Goal: Communication & Community: Answer question/provide support

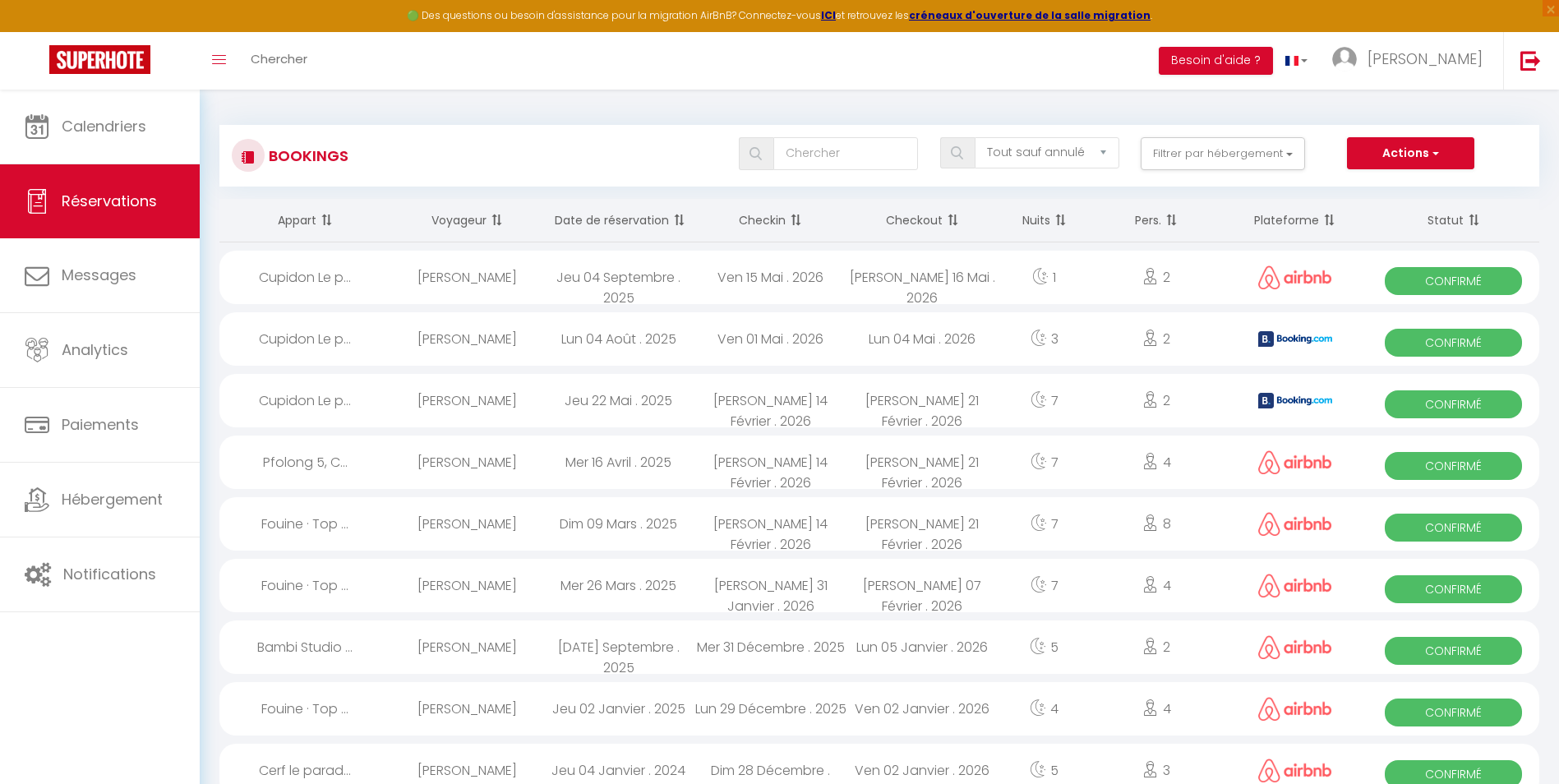
select select "not_cancelled"
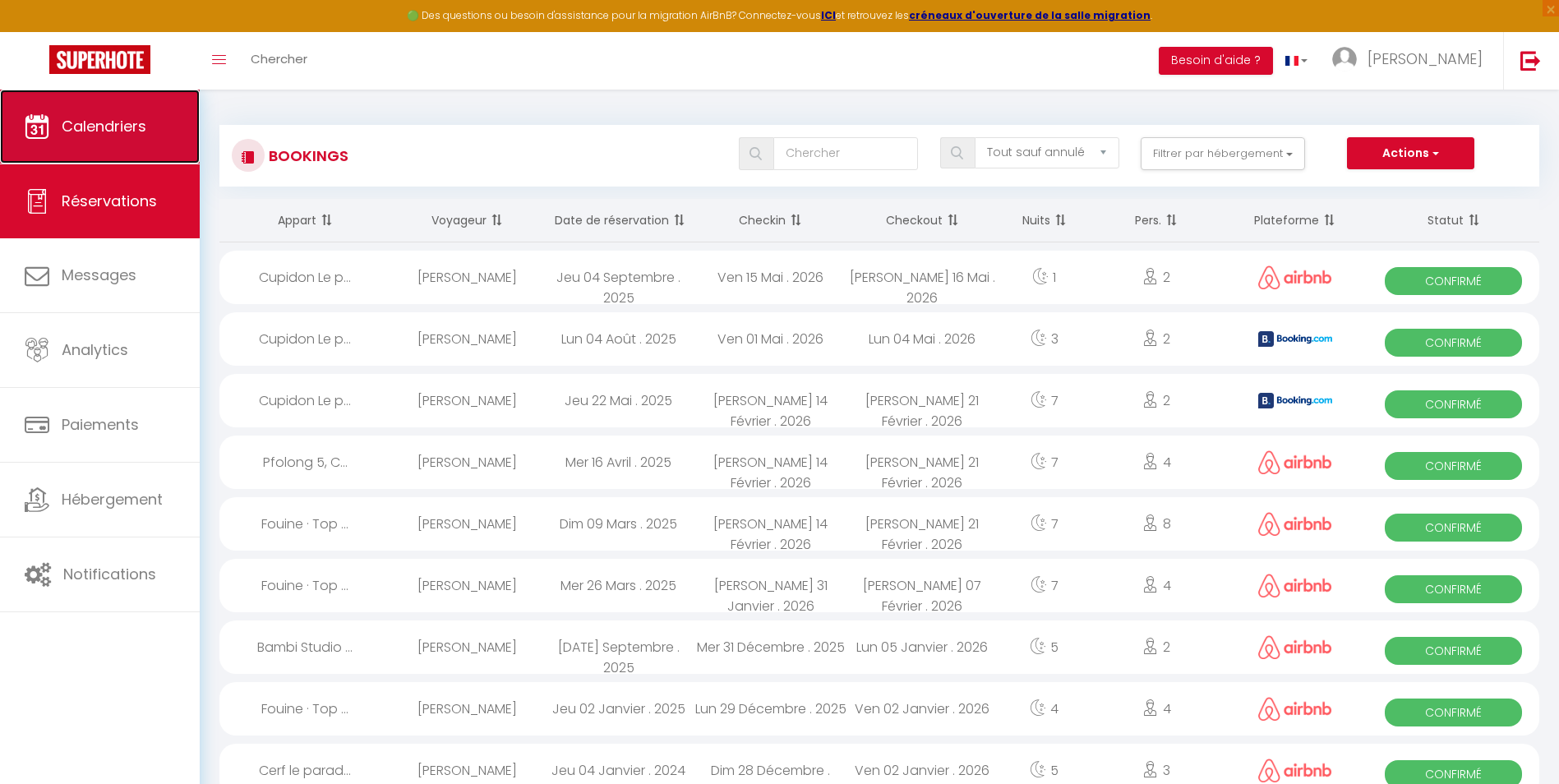
drag, startPoint x: 0, startPoint y: 0, endPoint x: 91, endPoint y: 141, distance: 167.8
click at [91, 141] on link "Calendriers" at bounding box center [99, 126] width 199 height 74
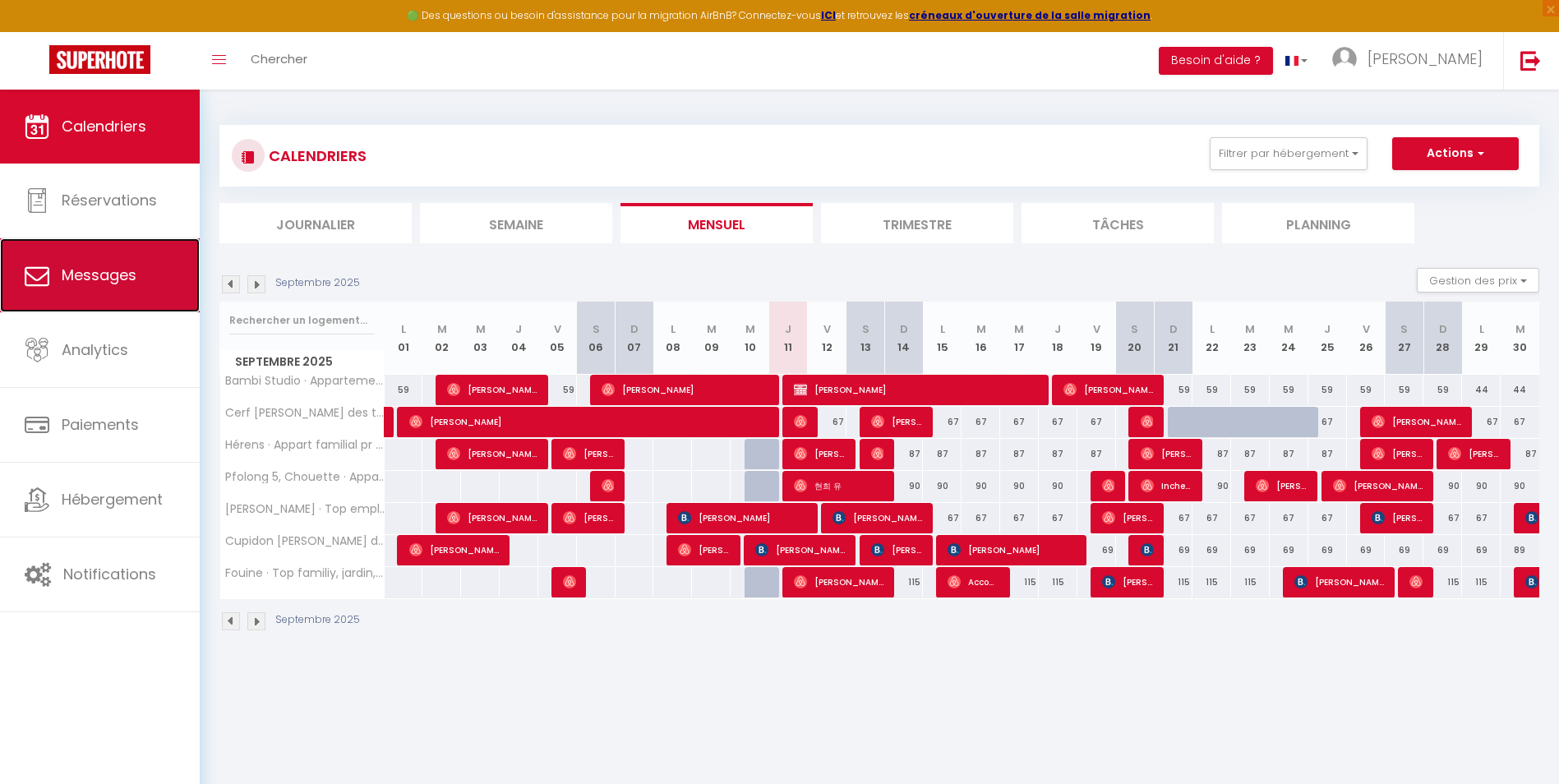
click at [89, 289] on link "Messages" at bounding box center [99, 275] width 199 height 74
select select "message"
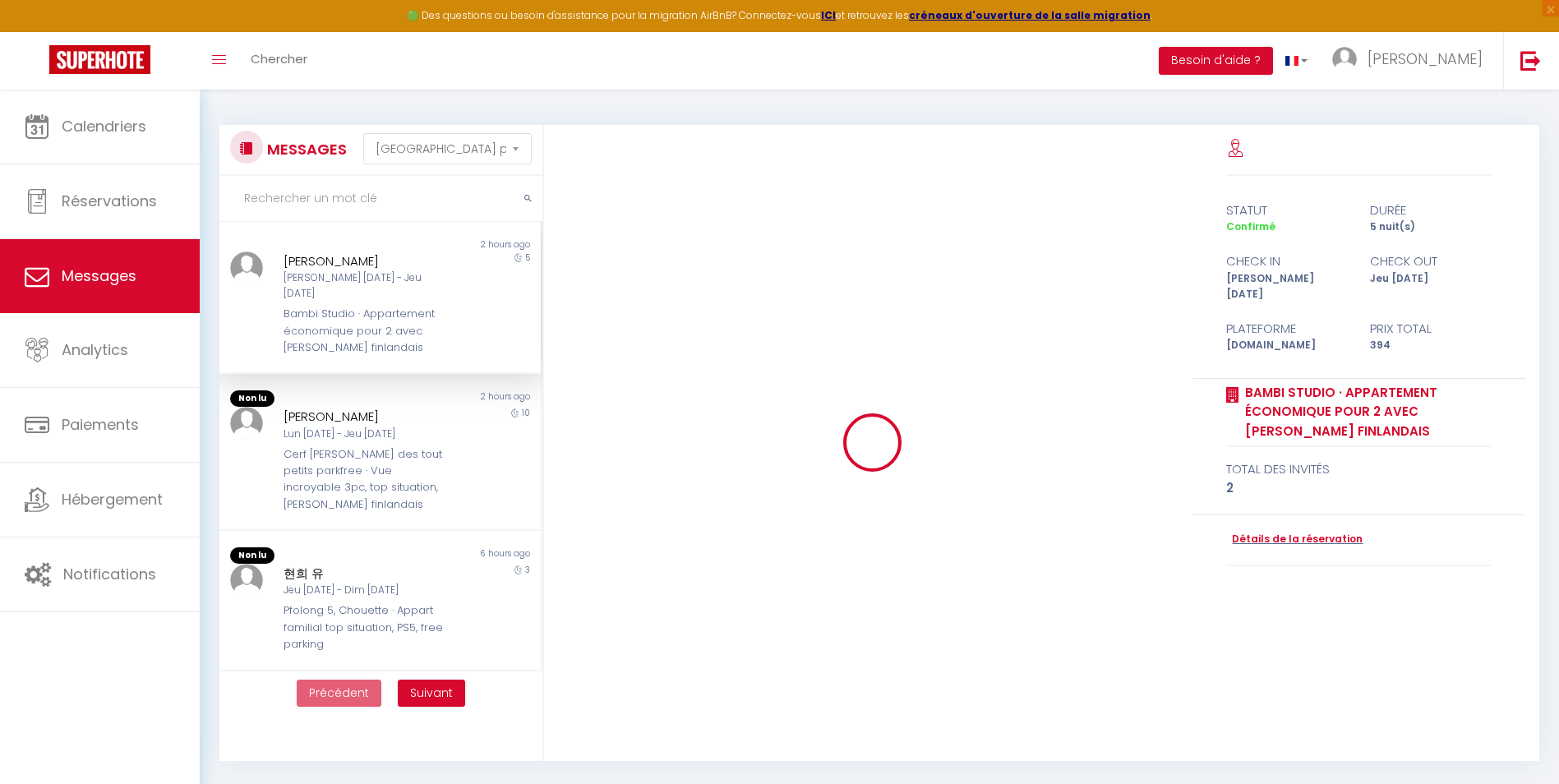
scroll to position [4956, 0]
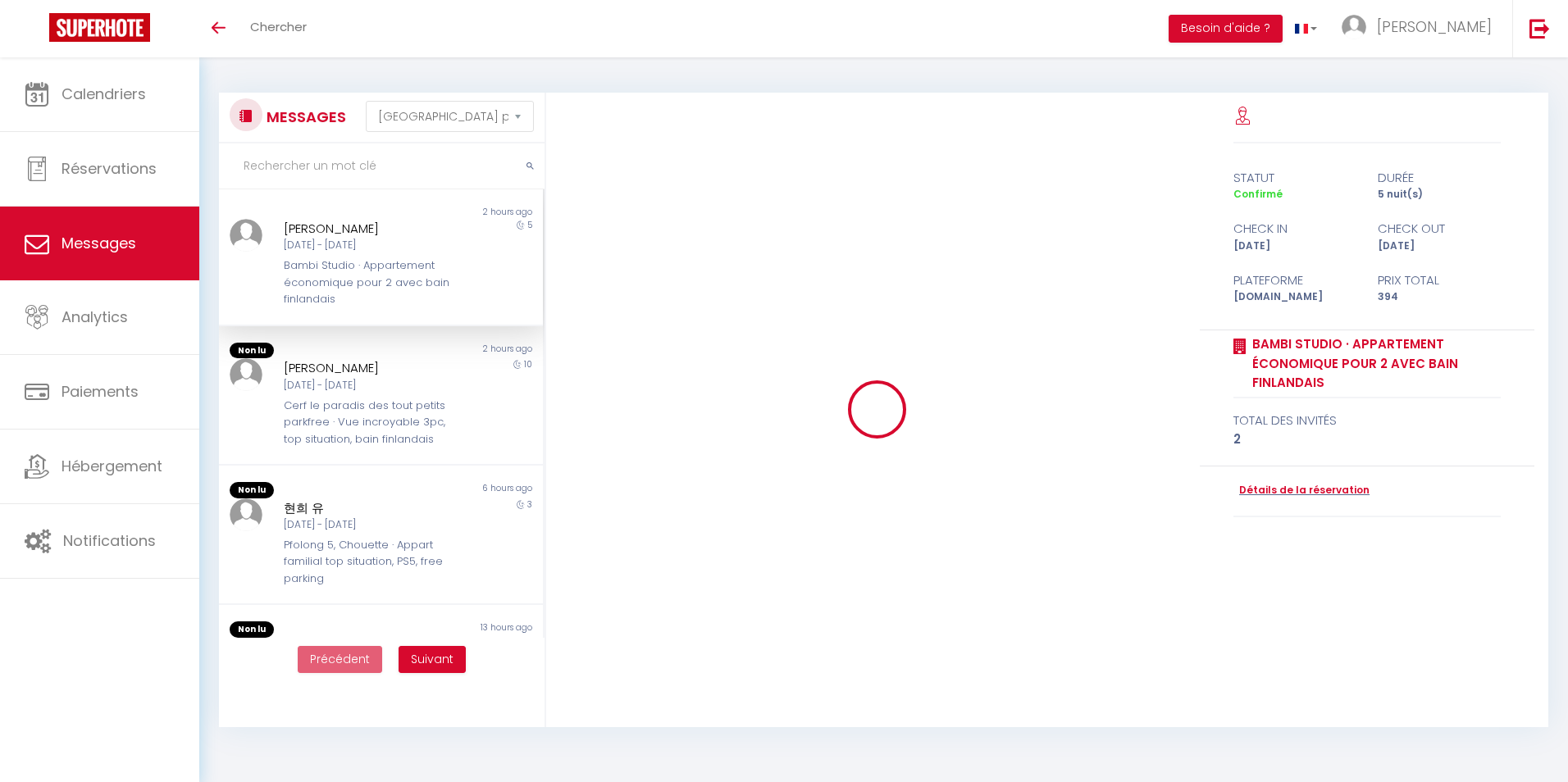
select select "message"
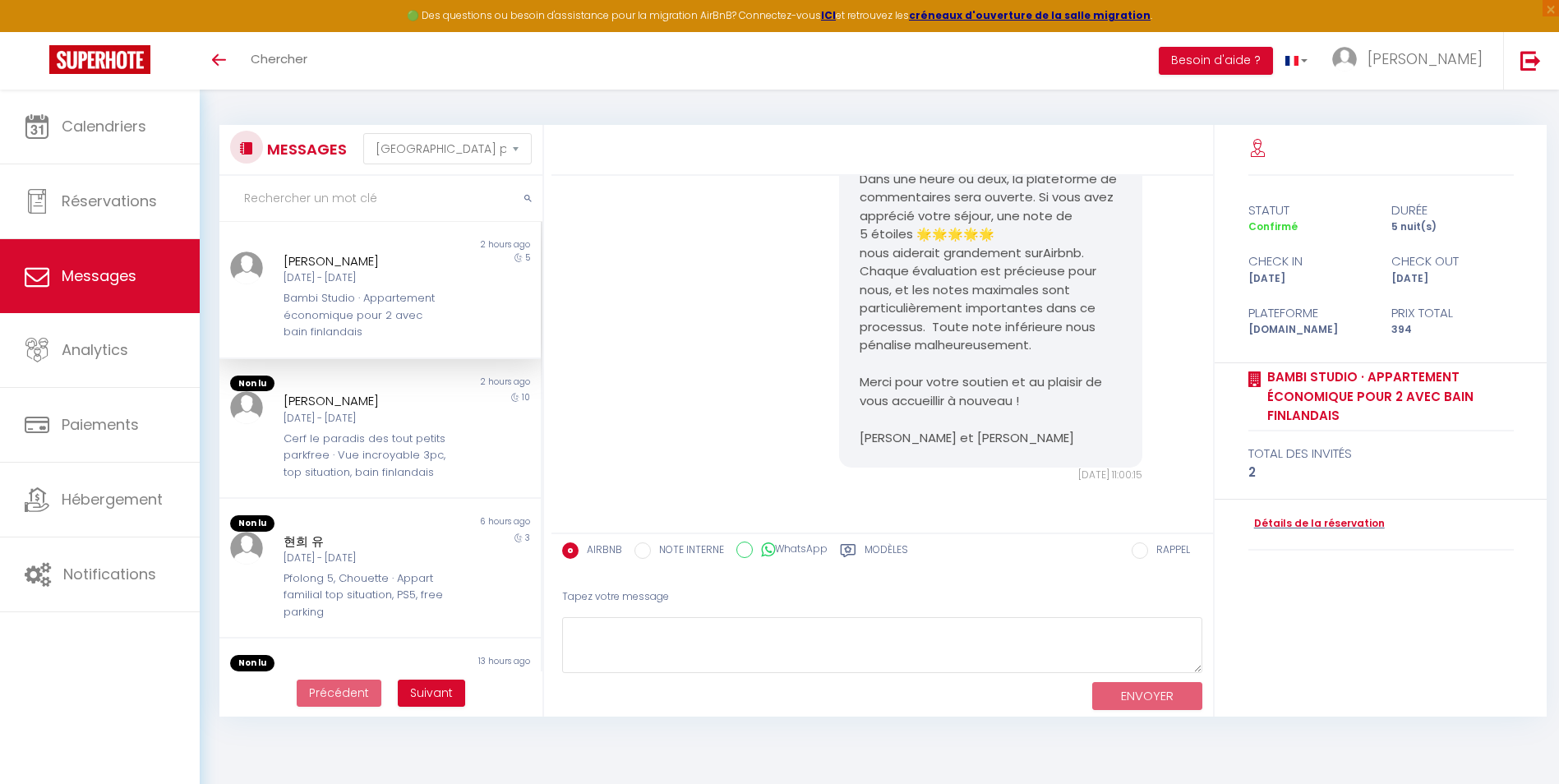
click at [589, 561] on div "AIRBNB NOTE INTERNE WhatsApp Modèles" at bounding box center [827, 552] width 530 height 35
